Goal: Navigation & Orientation: Find specific page/section

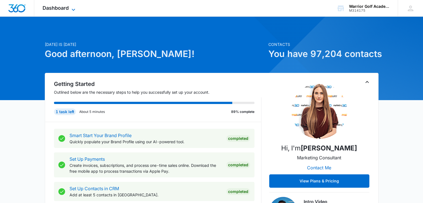
click at [58, 7] on span "Dashboard" at bounding box center [56, 8] width 26 height 6
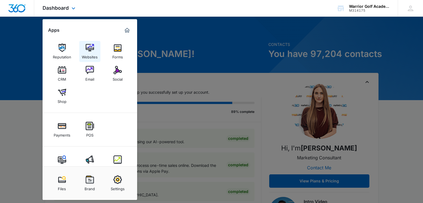
click at [86, 49] on img at bounding box center [90, 48] width 8 height 8
